Goal: Task Accomplishment & Management: Use online tool/utility

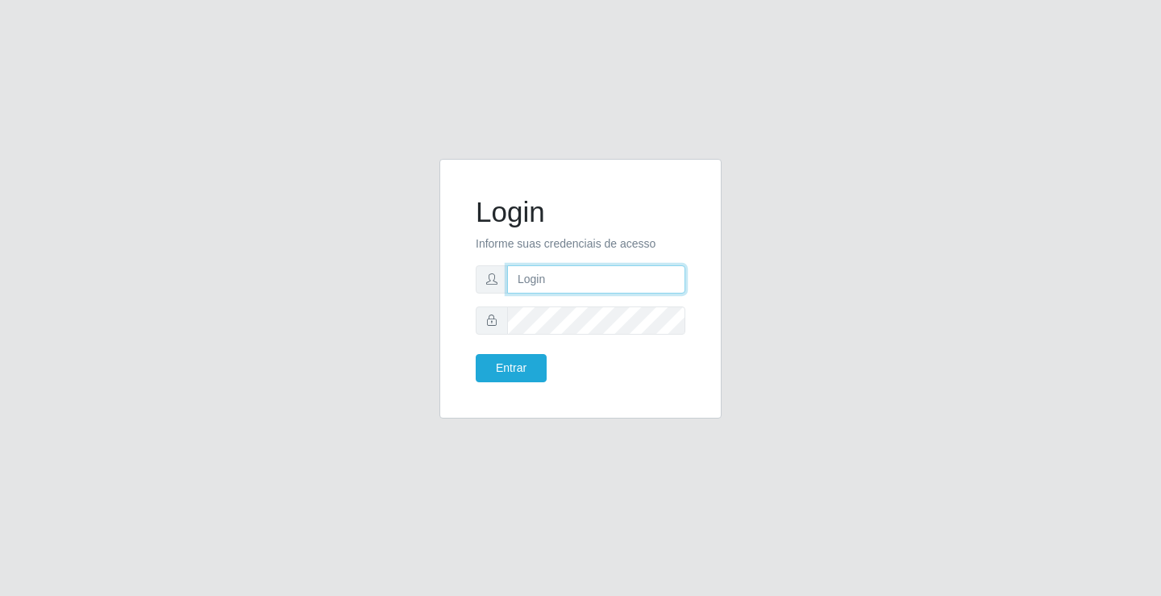
click at [569, 272] on input "text" at bounding box center [596, 279] width 178 height 28
type input "aislan@ideal"
click at [476, 354] on button "Entrar" at bounding box center [511, 368] width 71 height 28
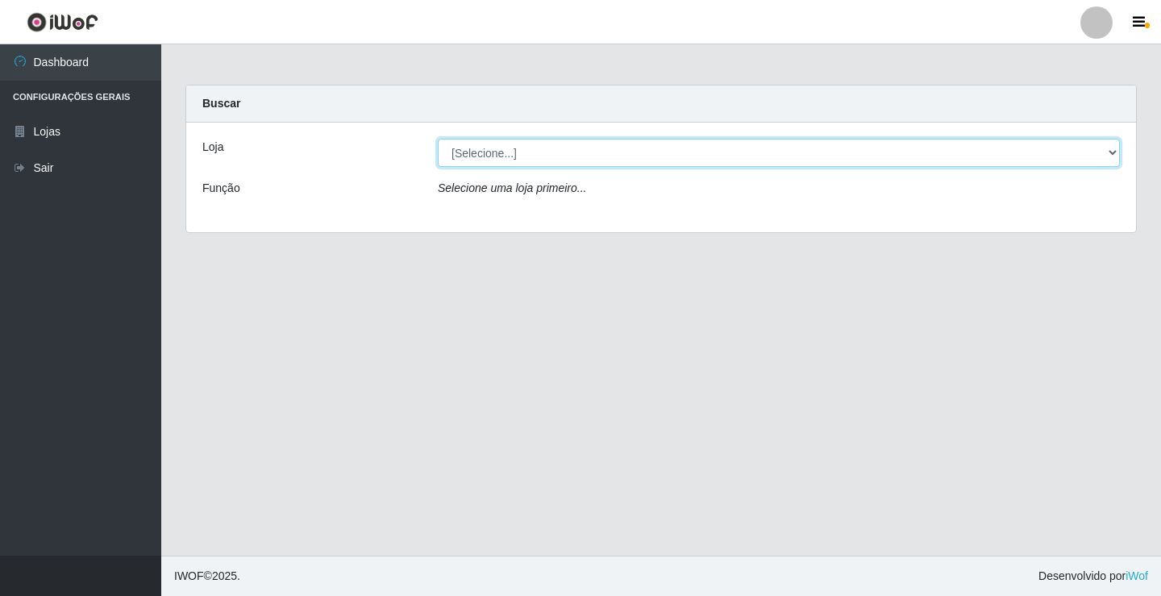
click at [1090, 148] on select "[Selecione...] Ideal - Conceição" at bounding box center [779, 153] width 682 height 28
select select "231"
click at [438, 139] on select "[Selecione...] Ideal - Conceição" at bounding box center [779, 153] width 682 height 28
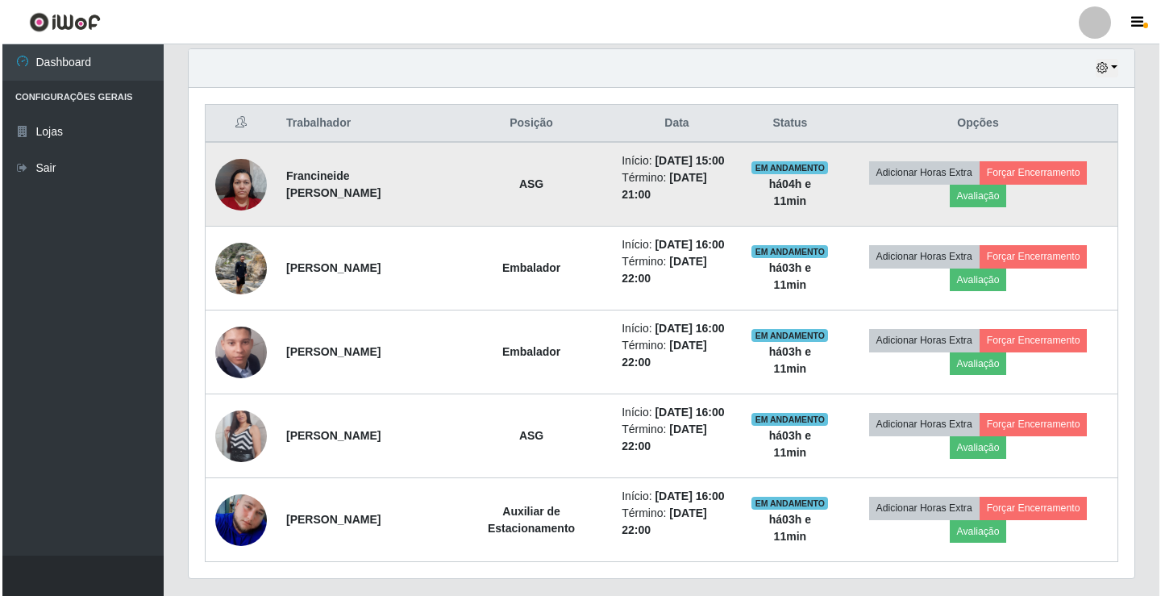
scroll to position [607, 0]
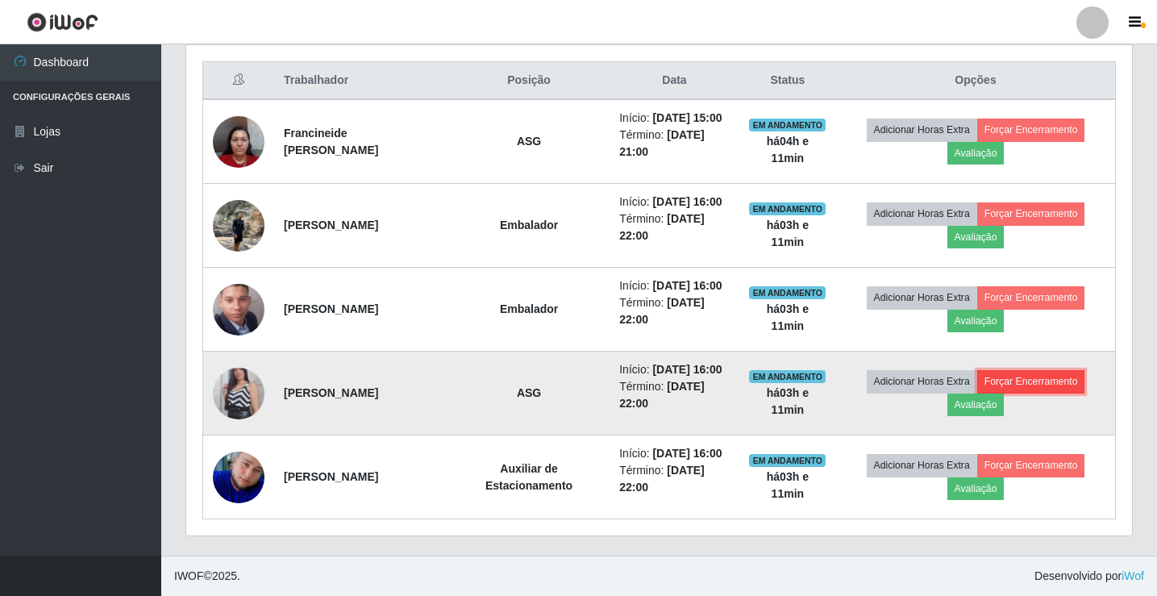
click at [1040, 387] on button "Forçar Encerramento" at bounding box center [1032, 381] width 108 height 23
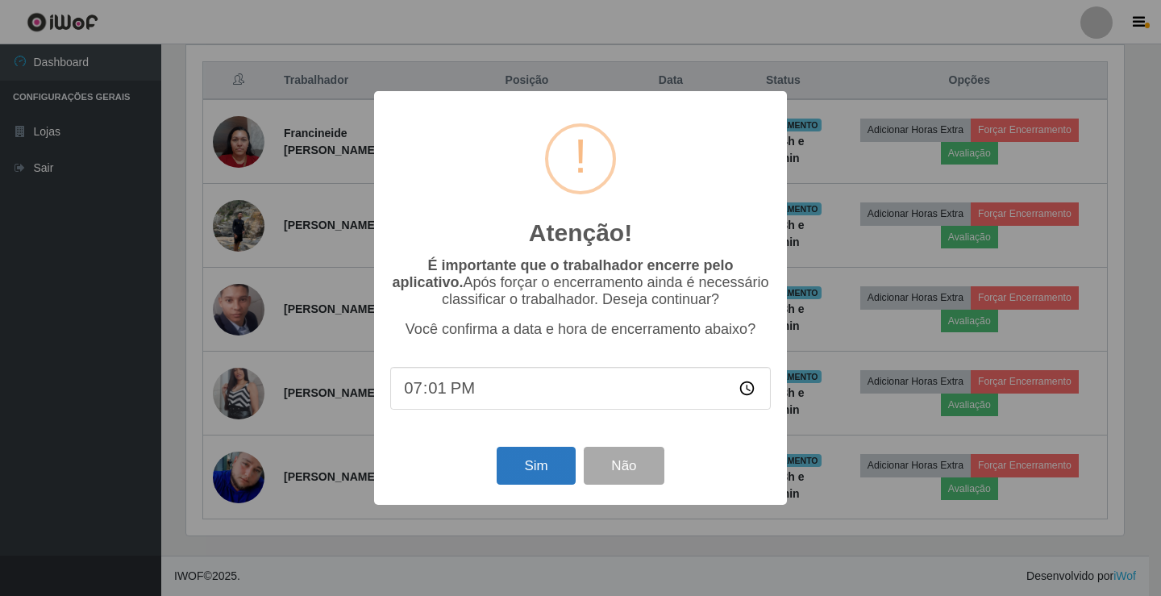
type input "19:11"
click at [533, 478] on button "Sim" at bounding box center [536, 466] width 78 height 38
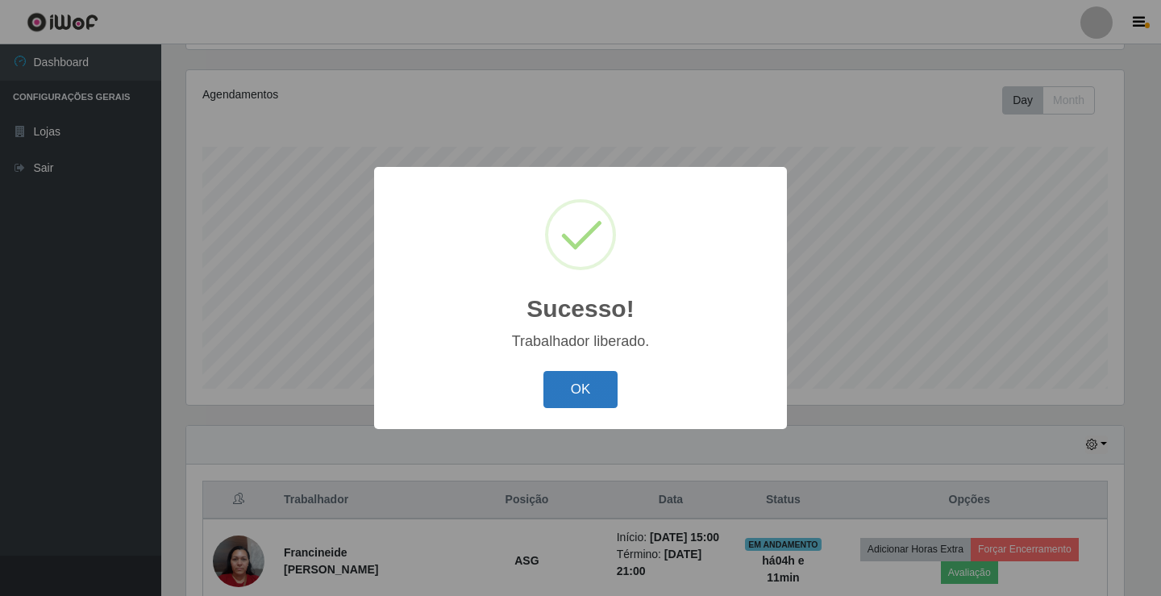
click at [558, 401] on button "OK" at bounding box center [581, 390] width 75 height 38
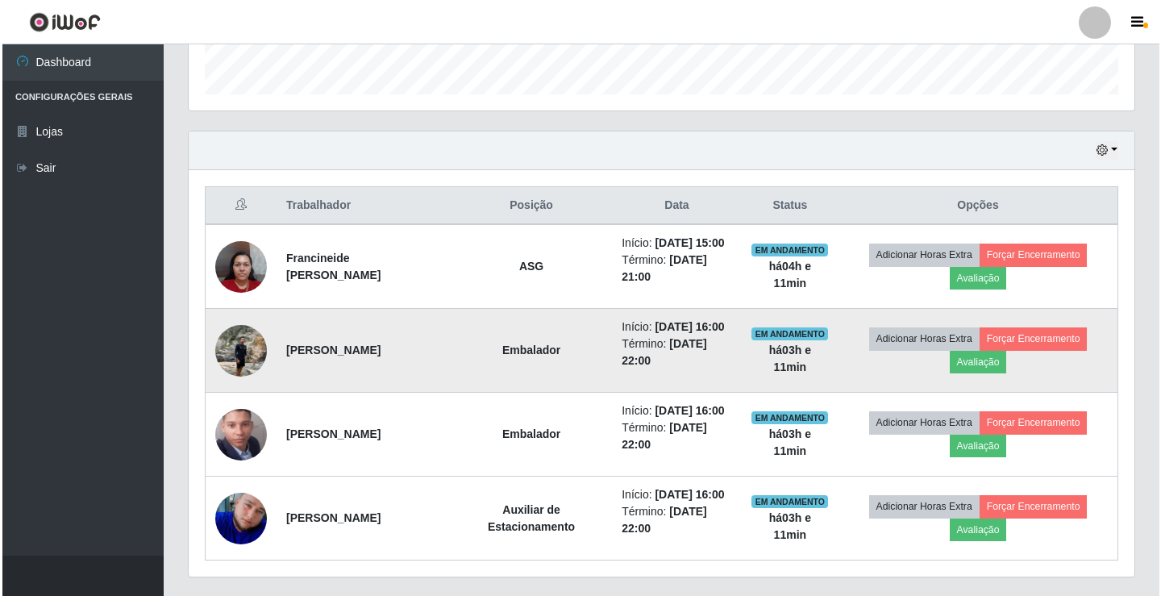
scroll to position [511, 0]
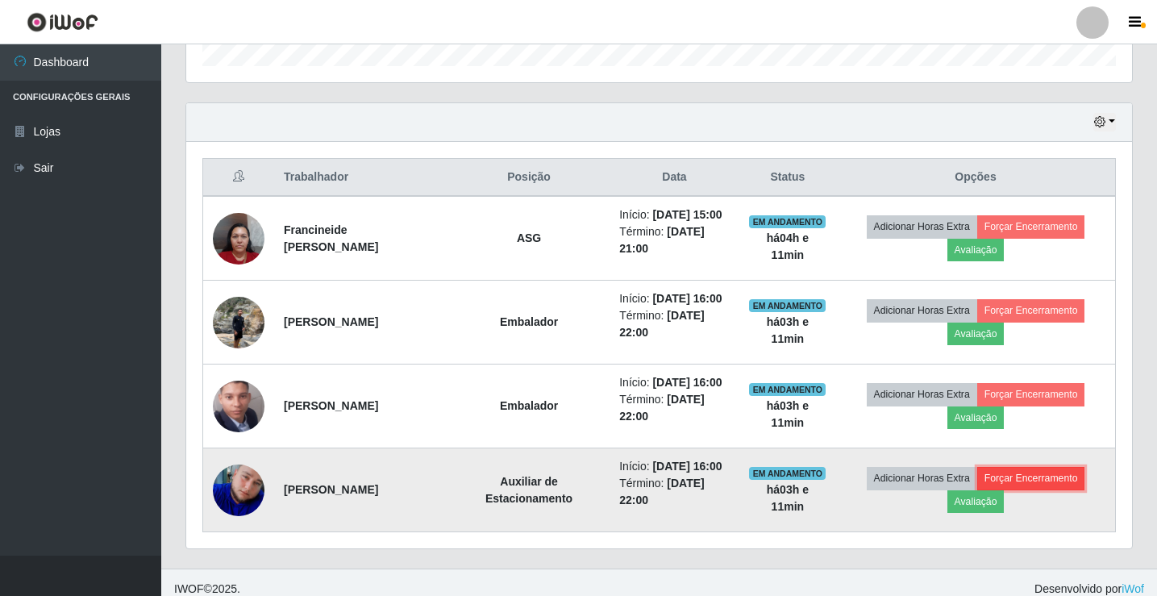
click at [1038, 482] on button "Forçar Encerramento" at bounding box center [1032, 478] width 108 height 23
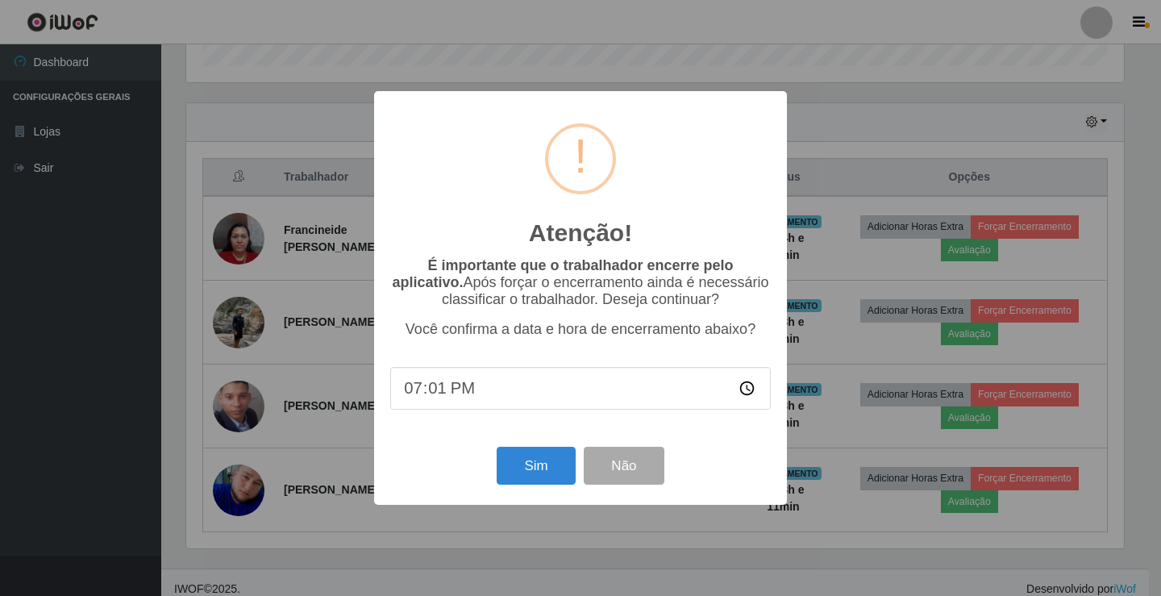
type input "19:11"
click at [521, 461] on button "Sim" at bounding box center [536, 466] width 78 height 38
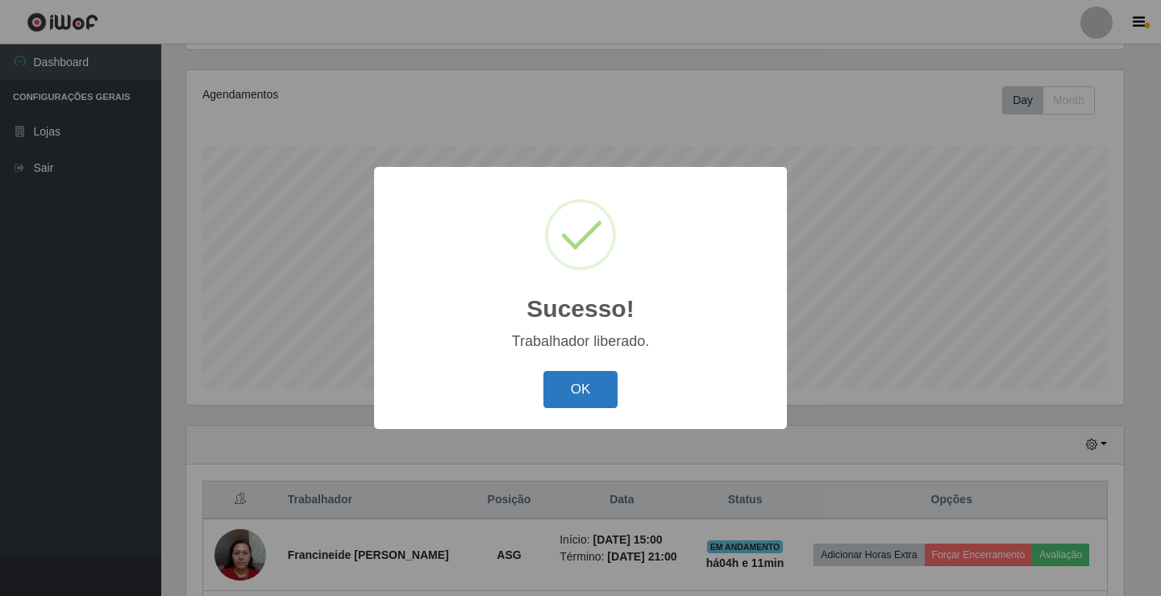
click at [577, 404] on button "OK" at bounding box center [581, 390] width 75 height 38
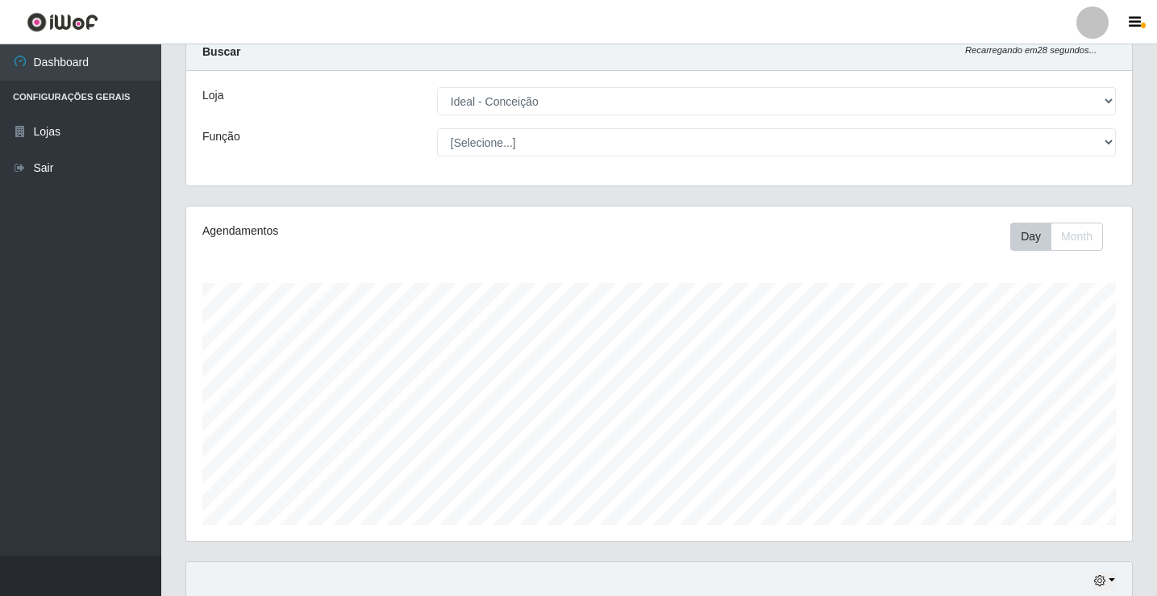
scroll to position [0, 0]
